Goal: Task Accomplishment & Management: Manage account settings

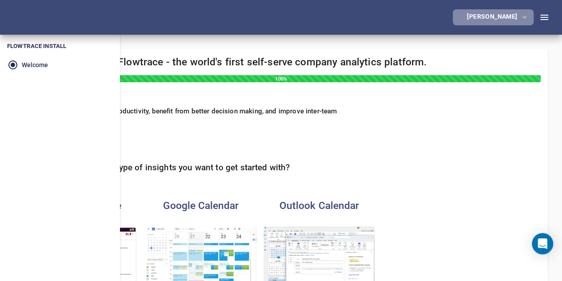
click at [526, 21] on span "Cara Knowles" at bounding box center [492, 17] width 67 height 11
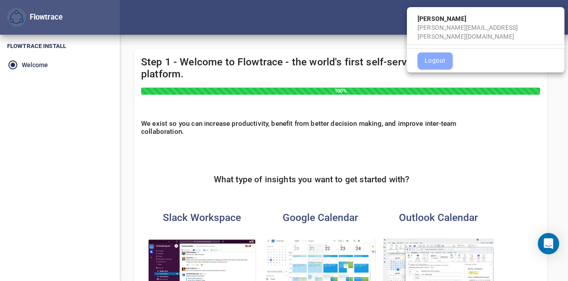
click at [441, 55] on span "Logout" at bounding box center [435, 60] width 21 height 11
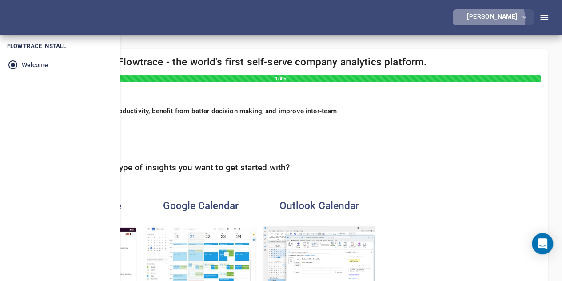
click at [511, 20] on div "[PERSON_NAME]" at bounding box center [494, 16] width 54 height 6
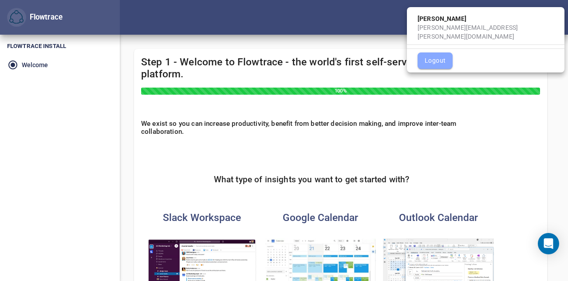
click at [443, 55] on span "Logout" at bounding box center [435, 60] width 21 height 11
